Goal: Task Accomplishment & Management: Use online tool/utility

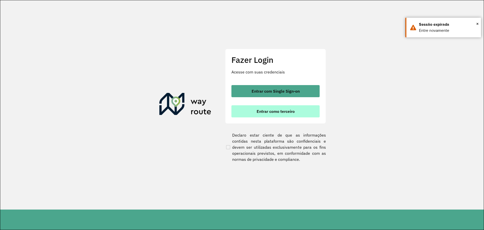
click at [275, 115] on button "Entrar como terceiro" at bounding box center [275, 111] width 88 height 12
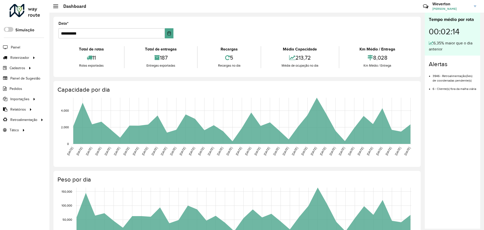
drag, startPoint x: 61, startPoint y: 82, endPoint x: 58, endPoint y: 59, distance: 23.1
click at [0, 0] on span "Cliente" at bounding box center [0, 0] width 0 height 0
